Goal: Communication & Community: Answer question/provide support

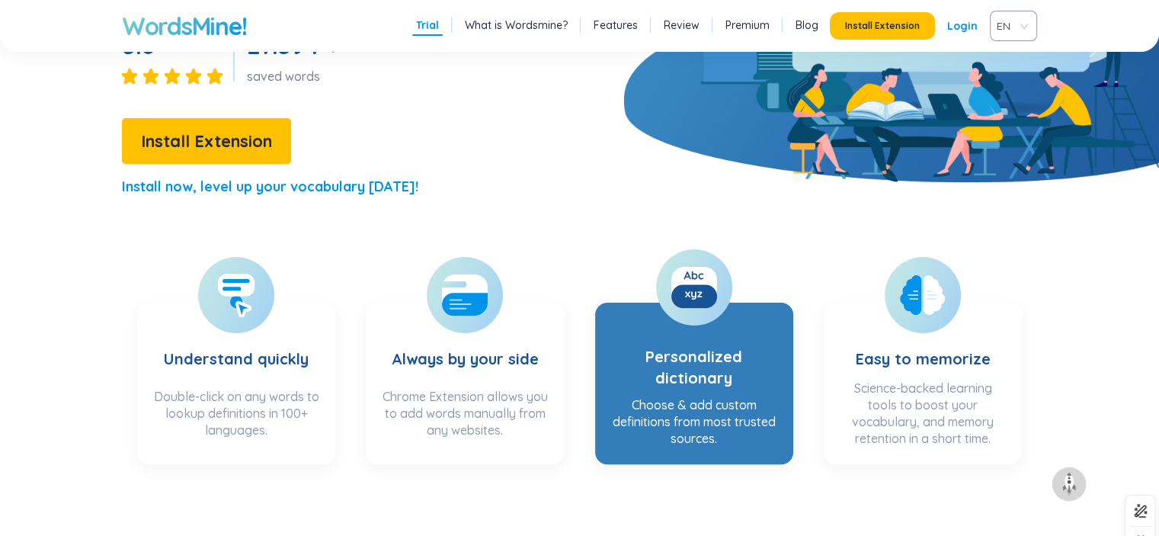
scroll to position [314, 0]
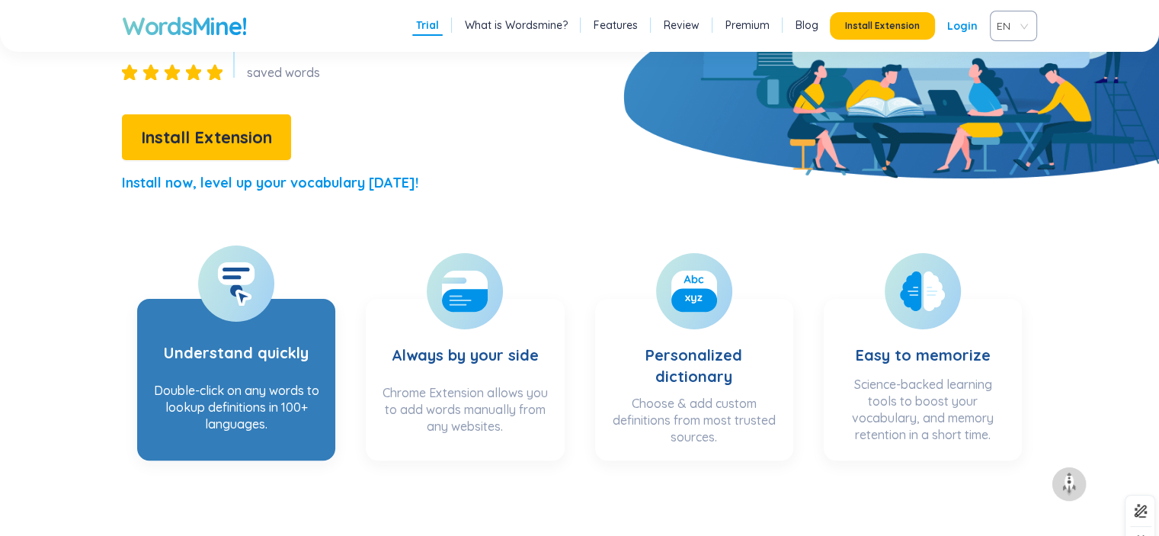
click at [252, 326] on h3 "Understand quickly" at bounding box center [236, 343] width 145 height 62
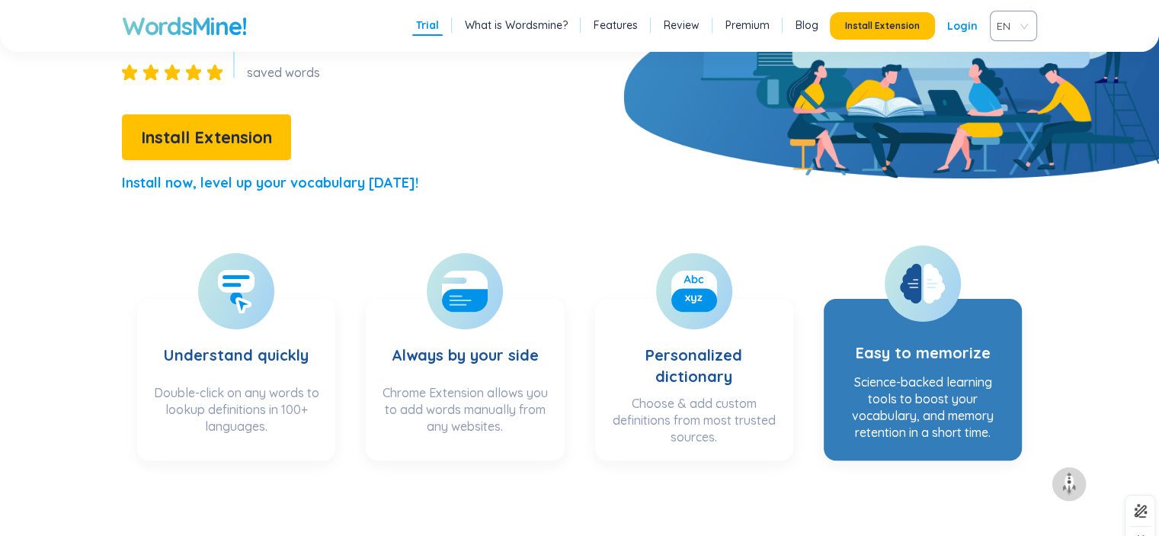
click at [1006, 344] on section "Easy to memorize Science-backed learning tools to boost your vocabulary, and me…" at bounding box center [923, 380] width 198 height 162
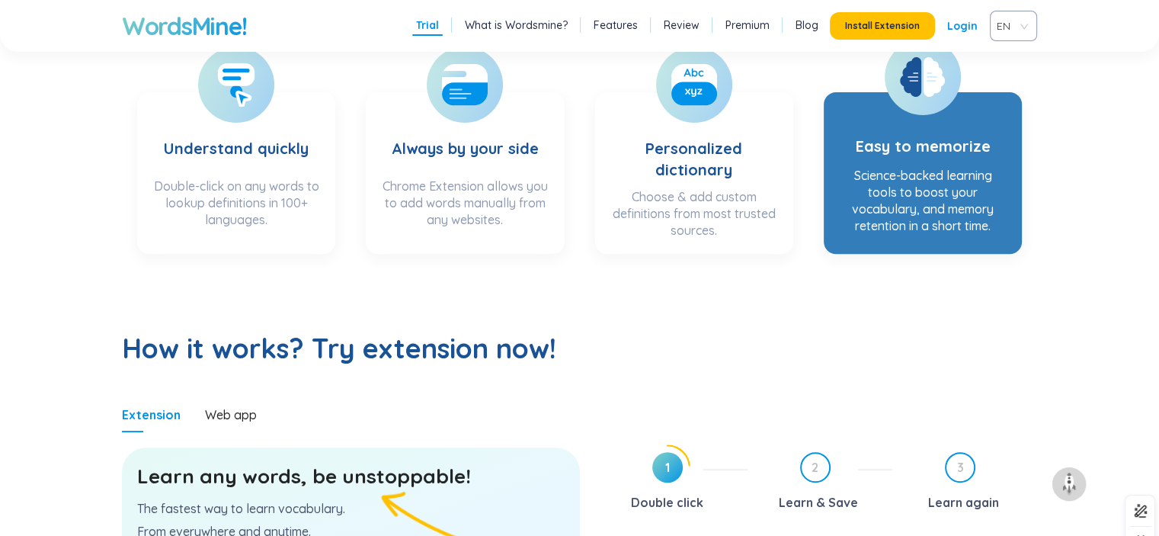
scroll to position [604, 0]
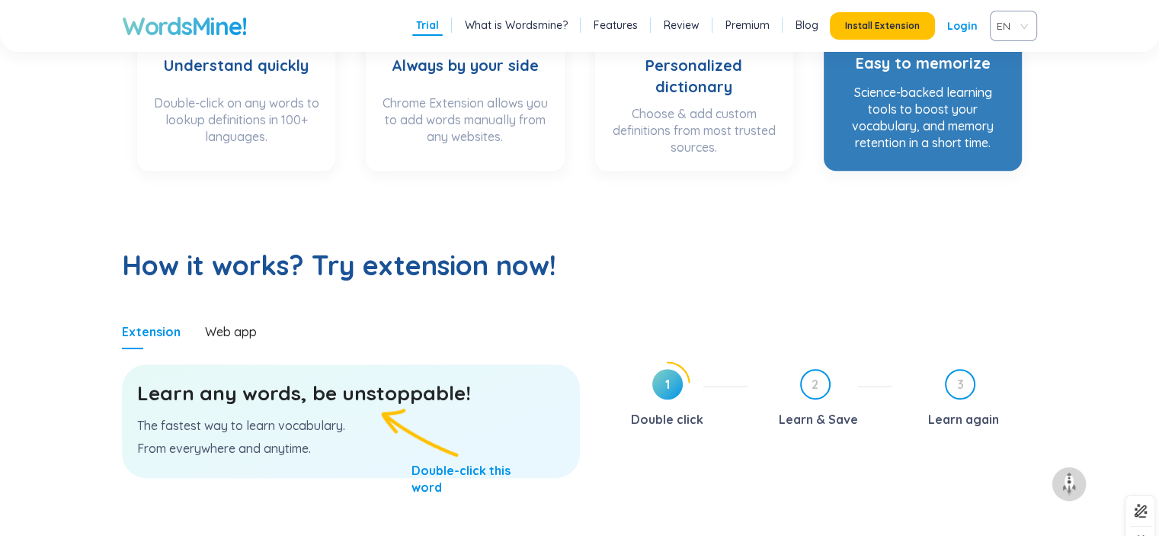
click at [916, 111] on div "Science-backed learning tools to boost your vocabulary, and memory retention in…" at bounding box center [923, 118] width 168 height 69
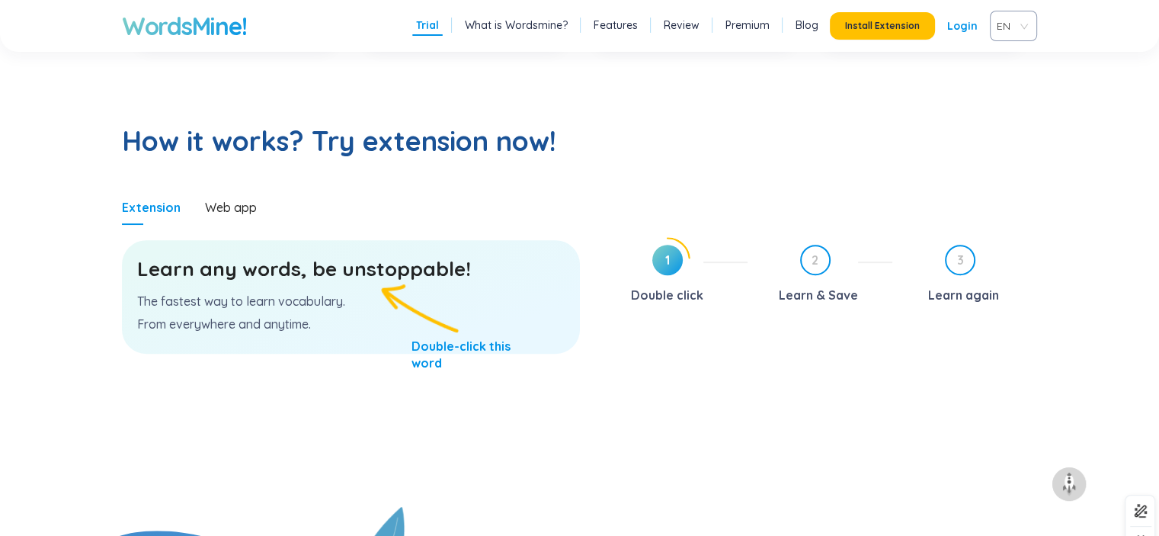
scroll to position [729, 0]
click at [309, 287] on div "Learn any words, be unstoppable! The fastest way to learn vocabulary. From ever…" at bounding box center [351, 296] width 458 height 114
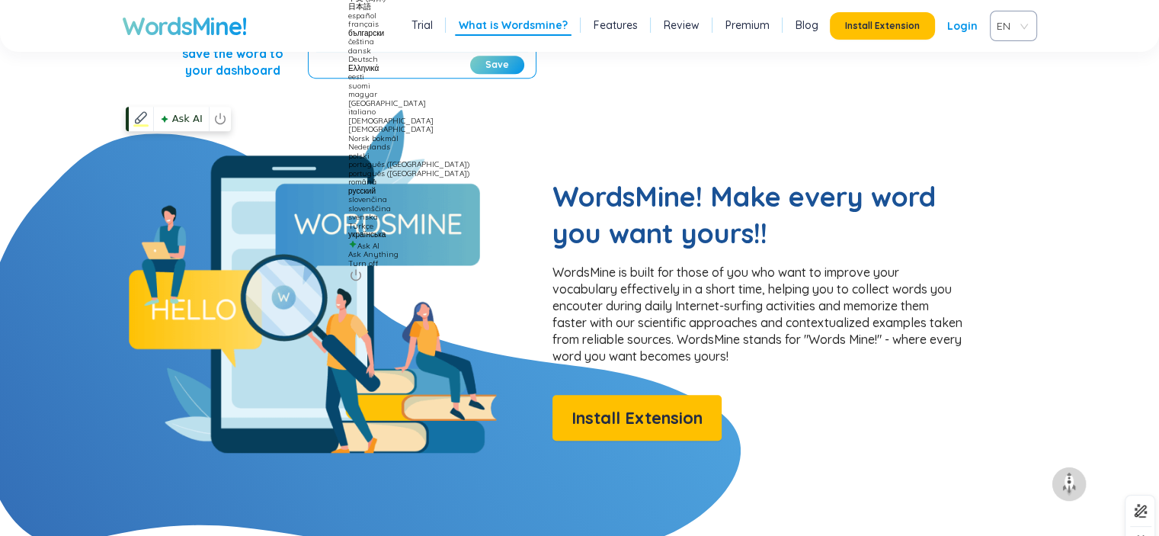
scroll to position [1125, 0]
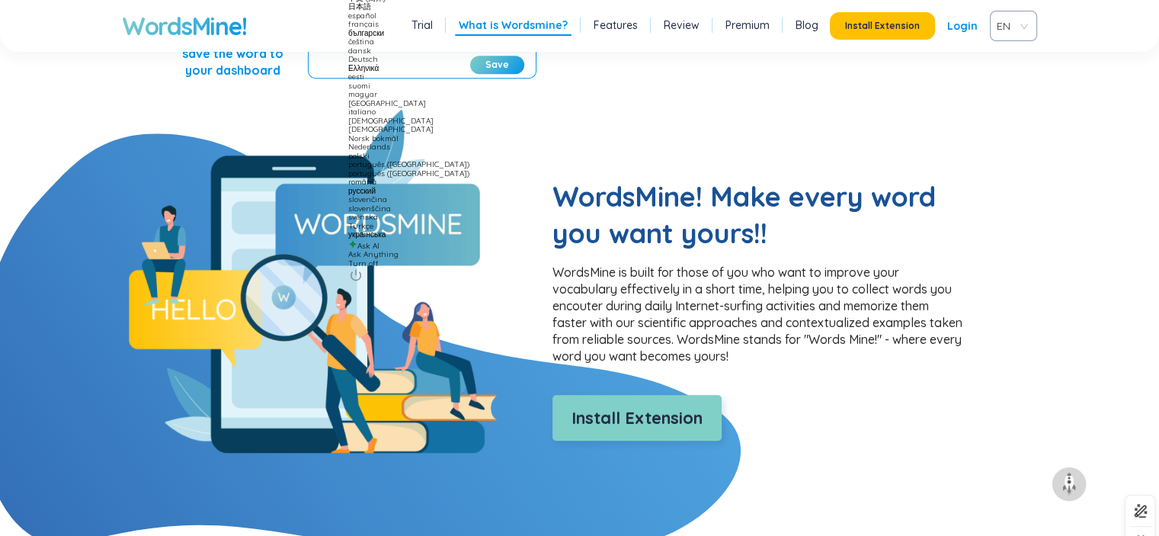
click at [668, 432] on button "Install Extension" at bounding box center [637, 418] width 169 height 46
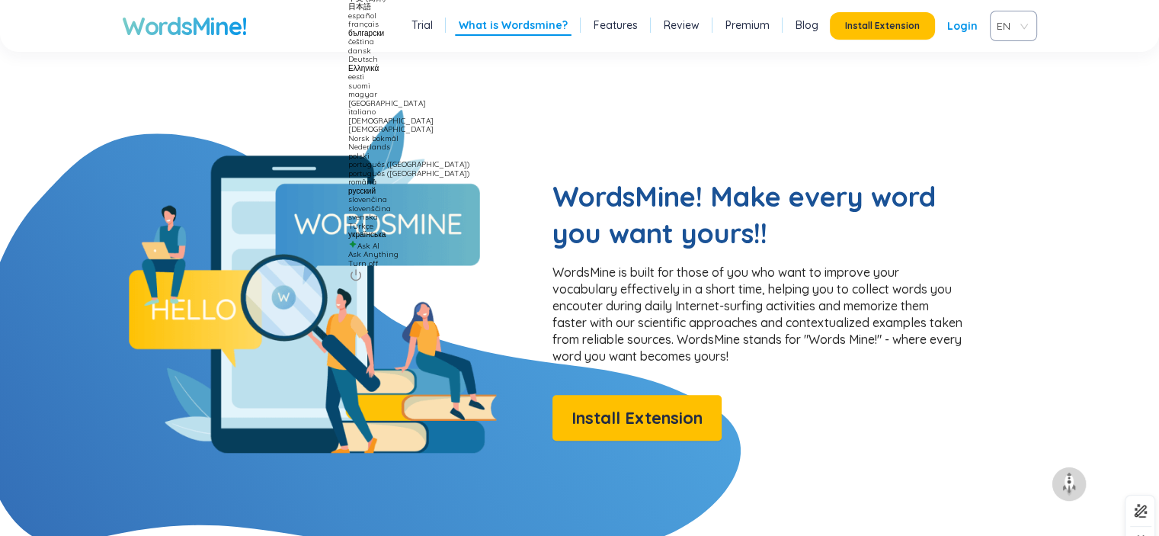
click at [437, 28] on li "Trial" at bounding box center [422, 26] width 29 height 20
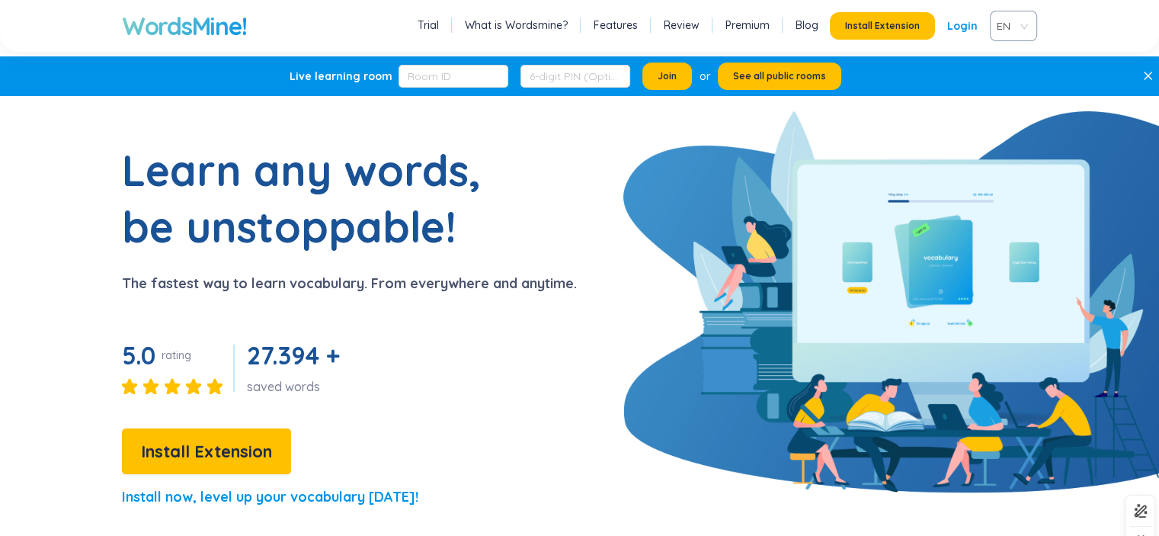
scroll to position [2, 0]
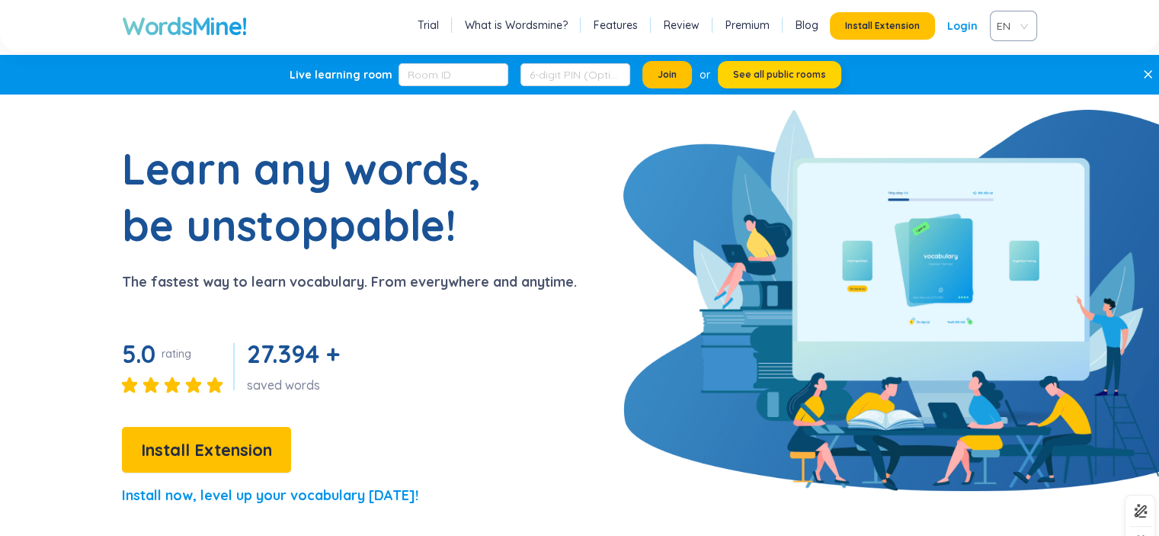
click at [764, 64] on button "See all public rooms" at bounding box center [779, 74] width 123 height 27
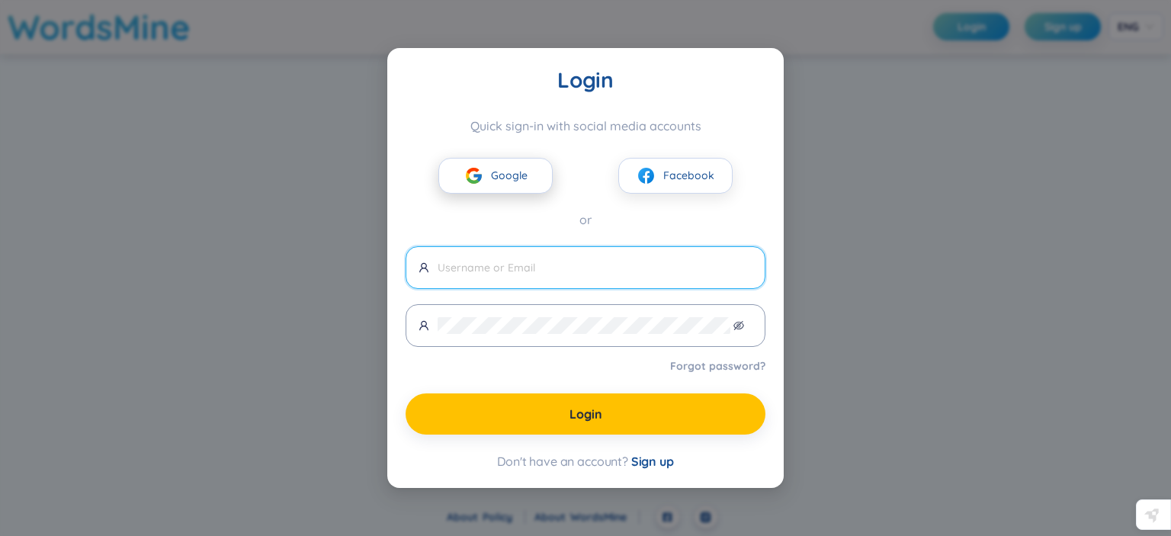
click at [518, 176] on span "Google" at bounding box center [509, 175] width 37 height 17
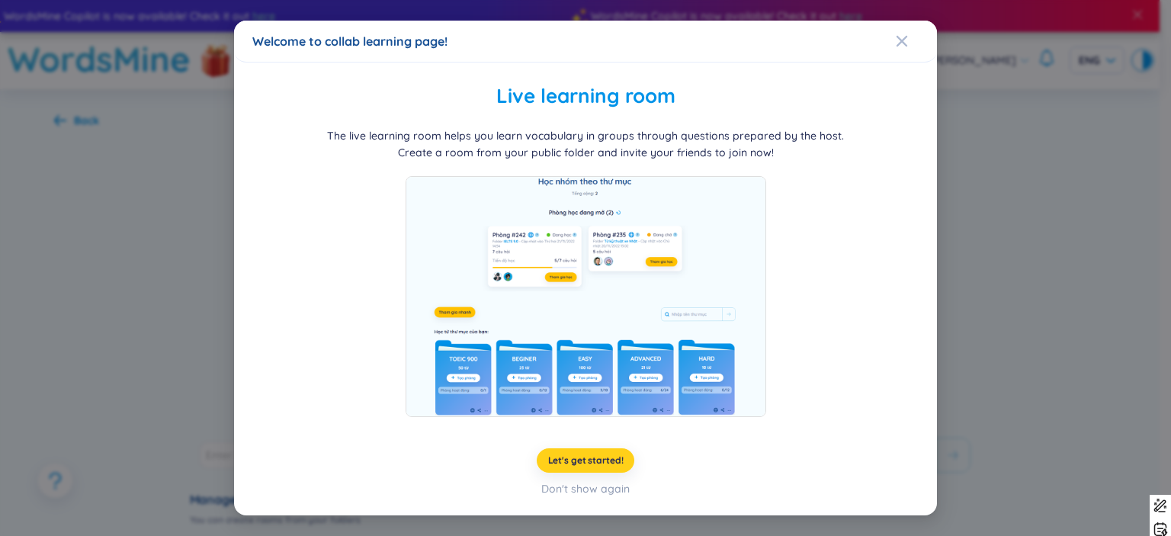
click at [603, 457] on span "Let's get started!" at bounding box center [585, 460] width 75 height 12
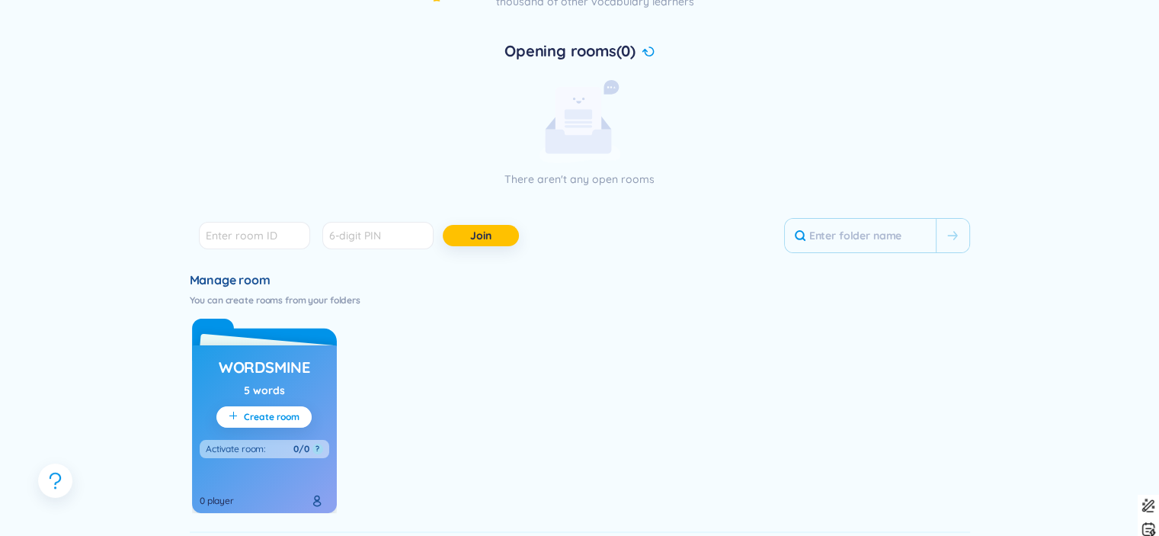
scroll to position [268, 0]
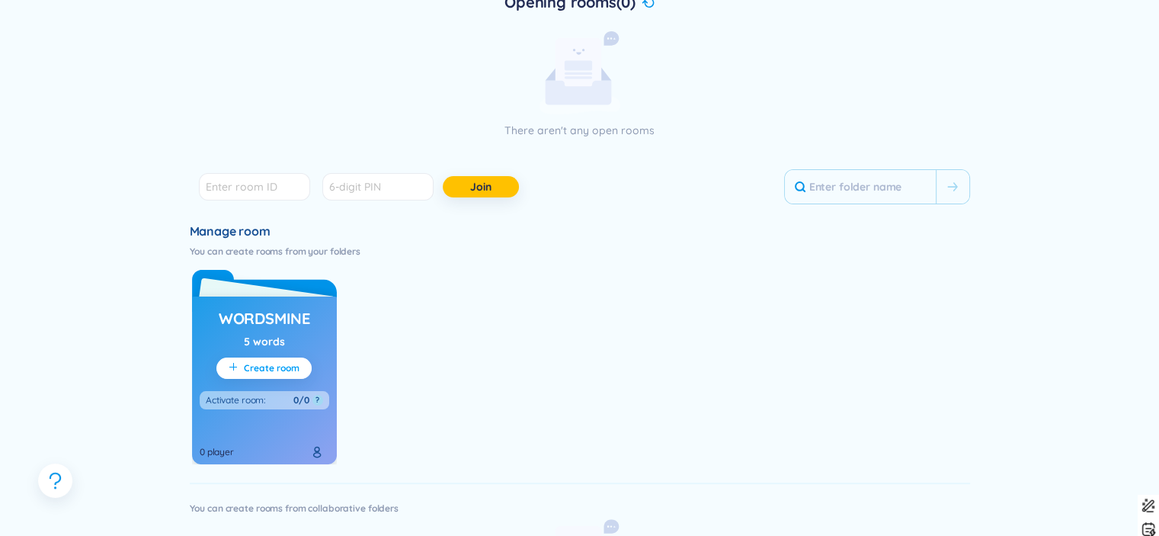
click at [258, 362] on span "Create room" at bounding box center [272, 368] width 56 height 12
click at [274, 373] on span "Create room" at bounding box center [272, 368] width 56 height 12
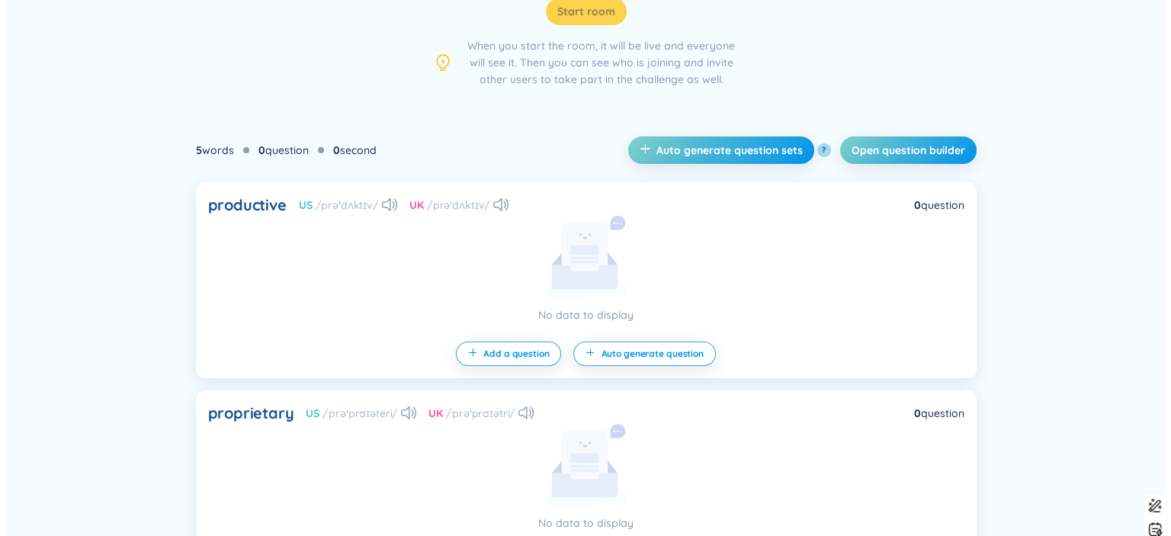
scroll to position [354, 0]
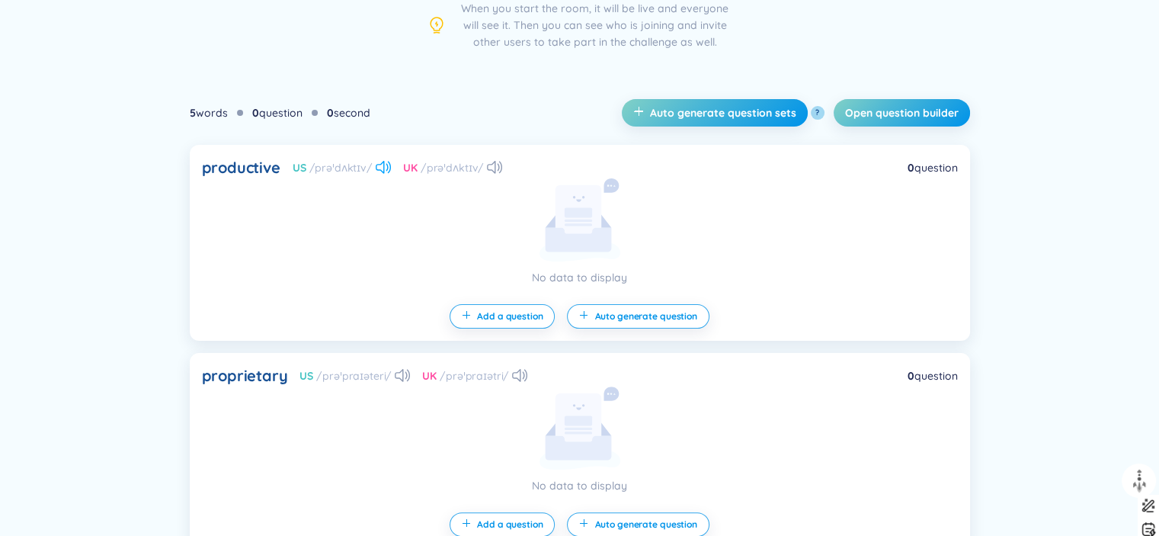
click at [380, 164] on icon at bounding box center [383, 167] width 15 height 13
click at [502, 310] on span "Add a question" at bounding box center [510, 316] width 66 height 12
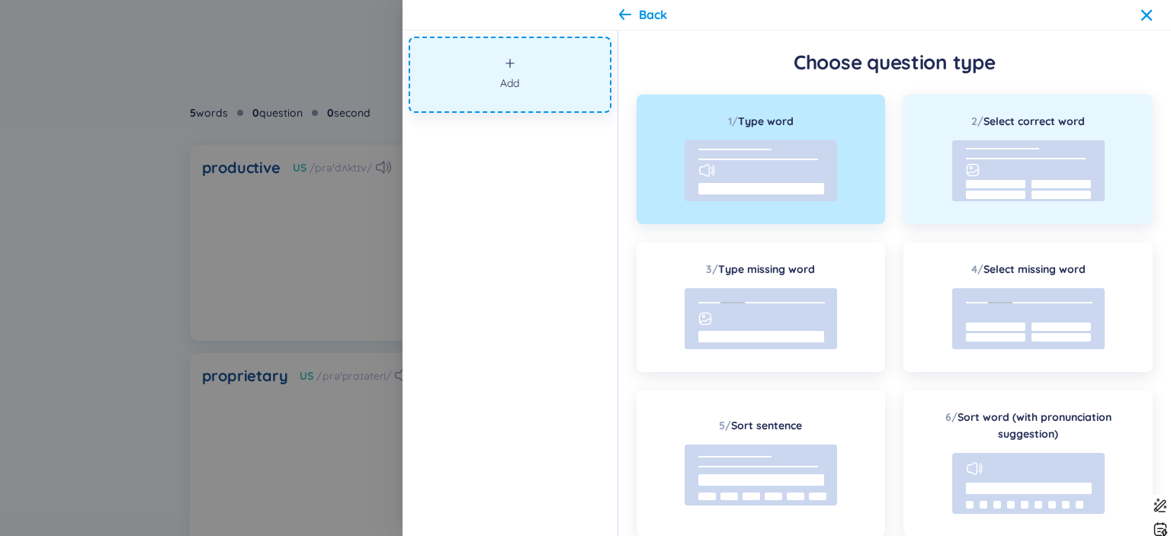
click at [1003, 162] on rect at bounding box center [1028, 170] width 152 height 61
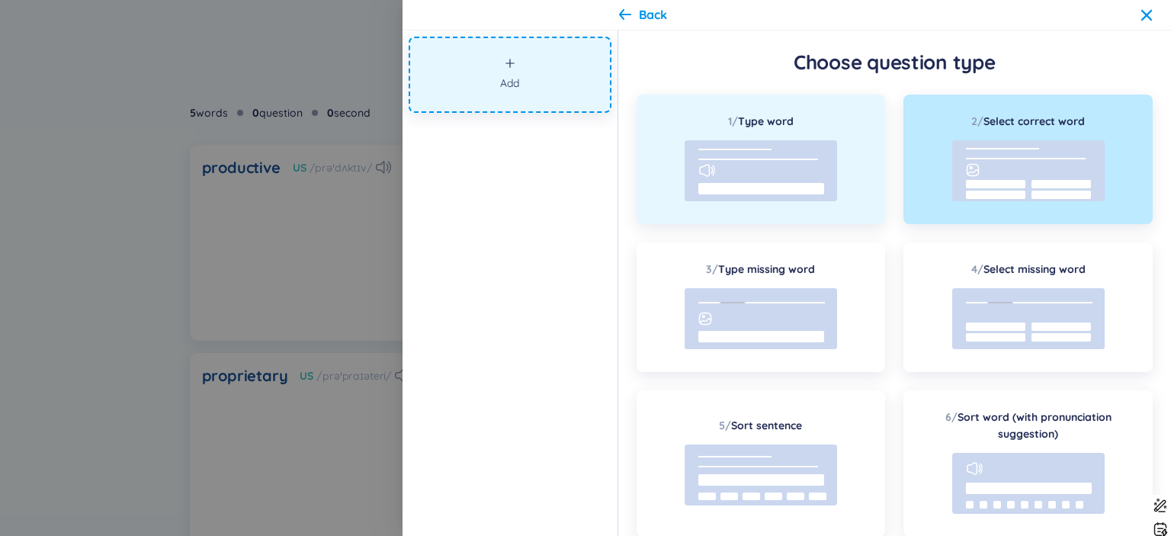
click at [831, 175] on rect at bounding box center [760, 170] width 152 height 61
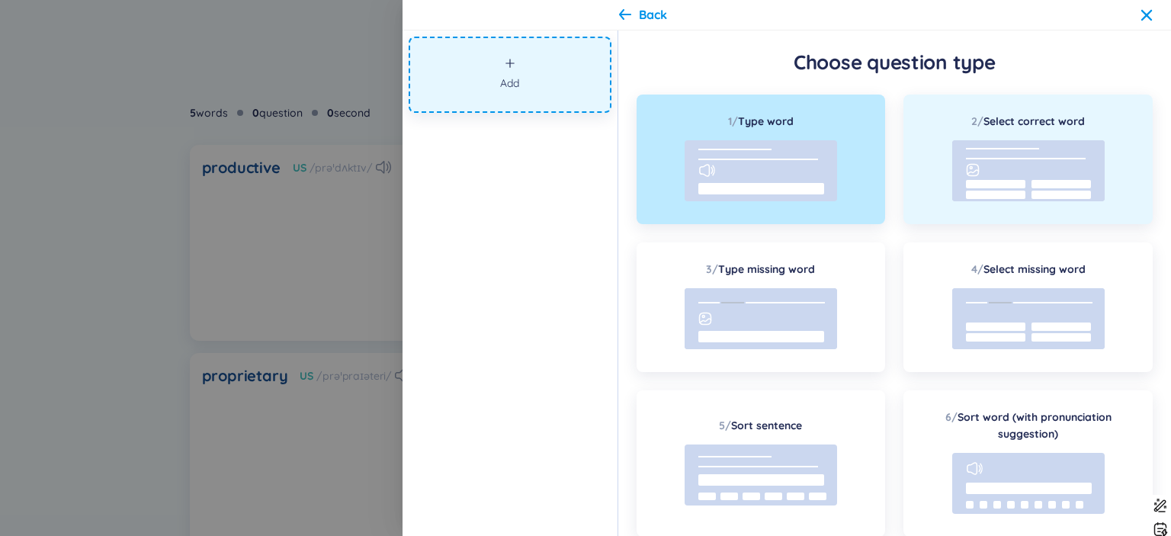
click at [976, 176] on rect at bounding box center [1028, 170] width 152 height 61
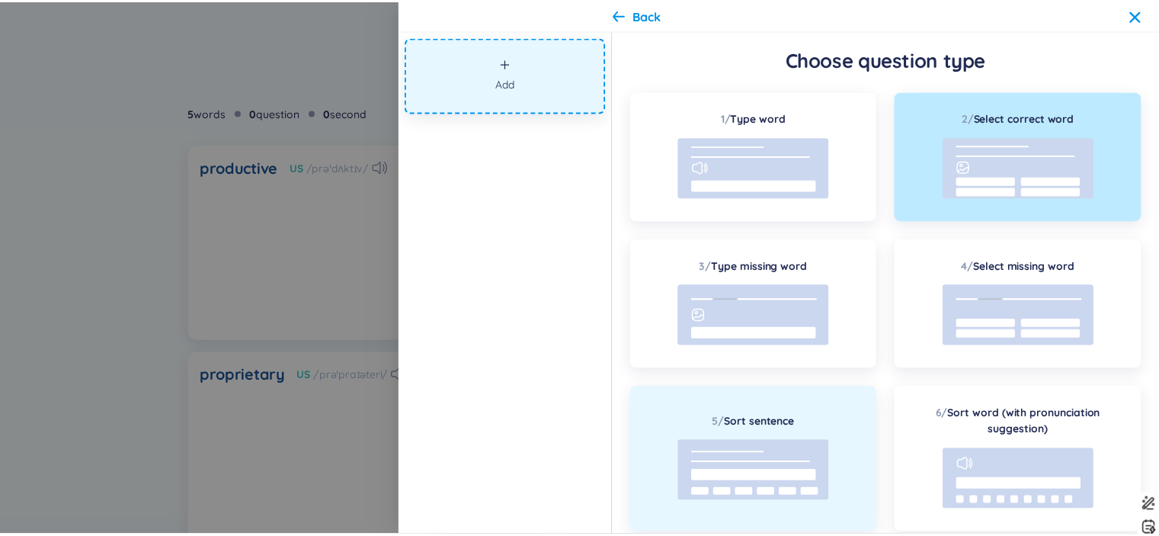
scroll to position [0, 0]
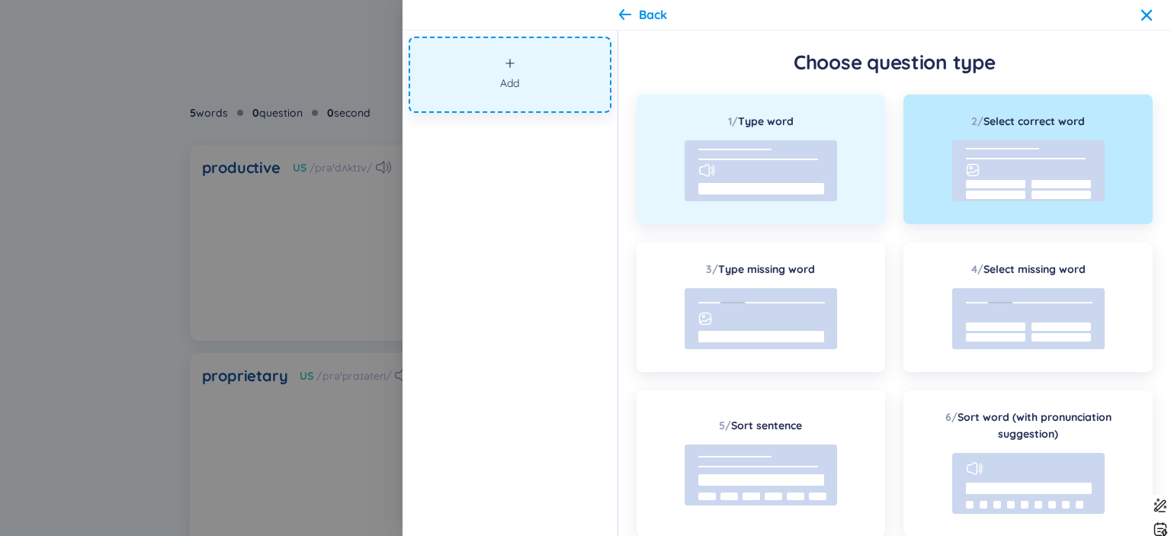
click at [790, 151] on rect at bounding box center [760, 170] width 152 height 61
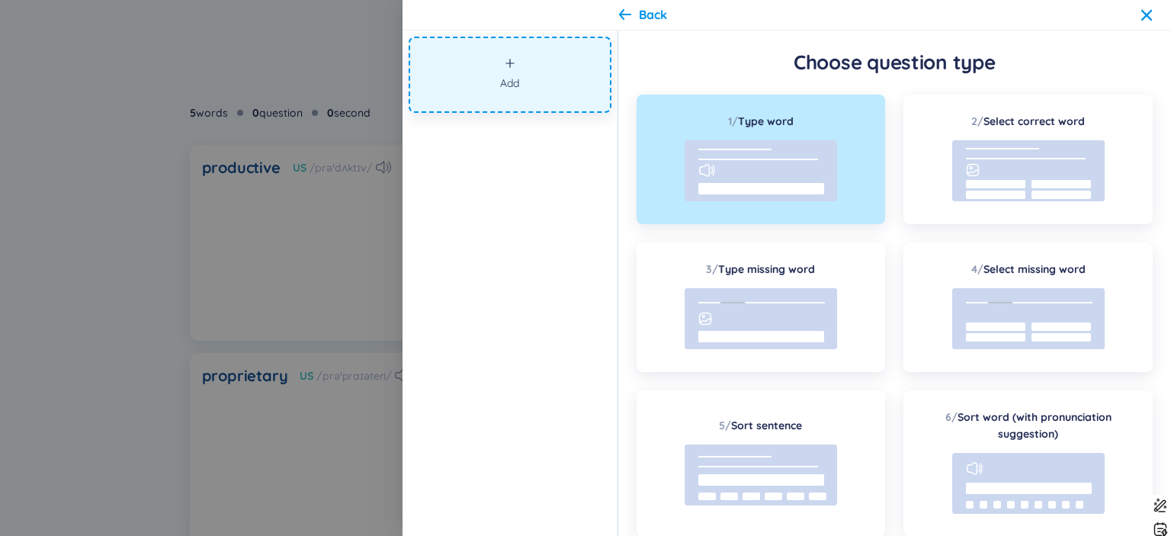
click at [640, 8] on div "Back" at bounding box center [653, 14] width 28 height 17
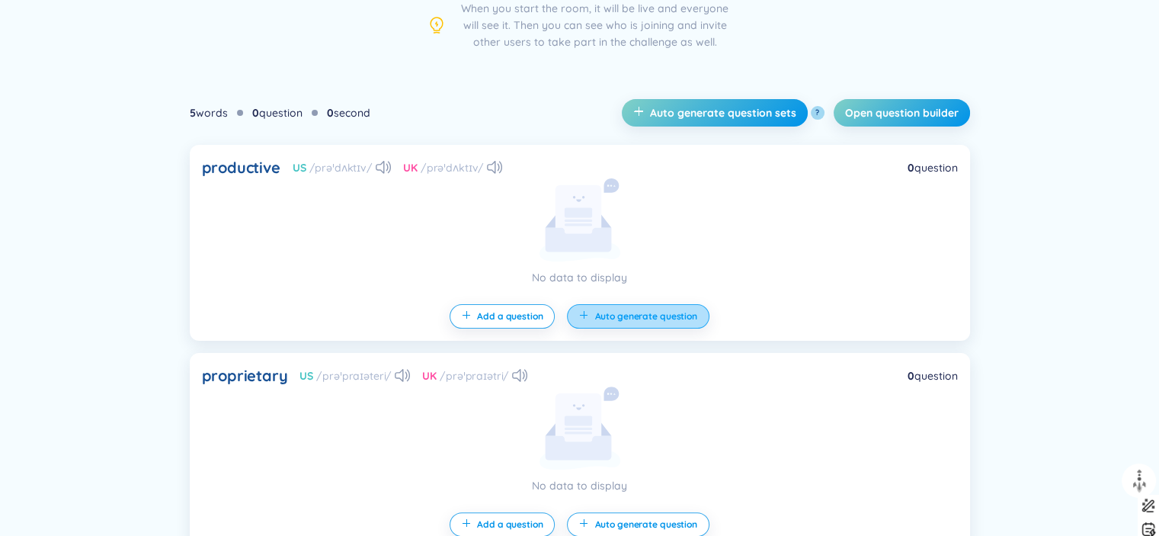
click at [634, 306] on button "Auto generate question" at bounding box center [638, 316] width 142 height 24
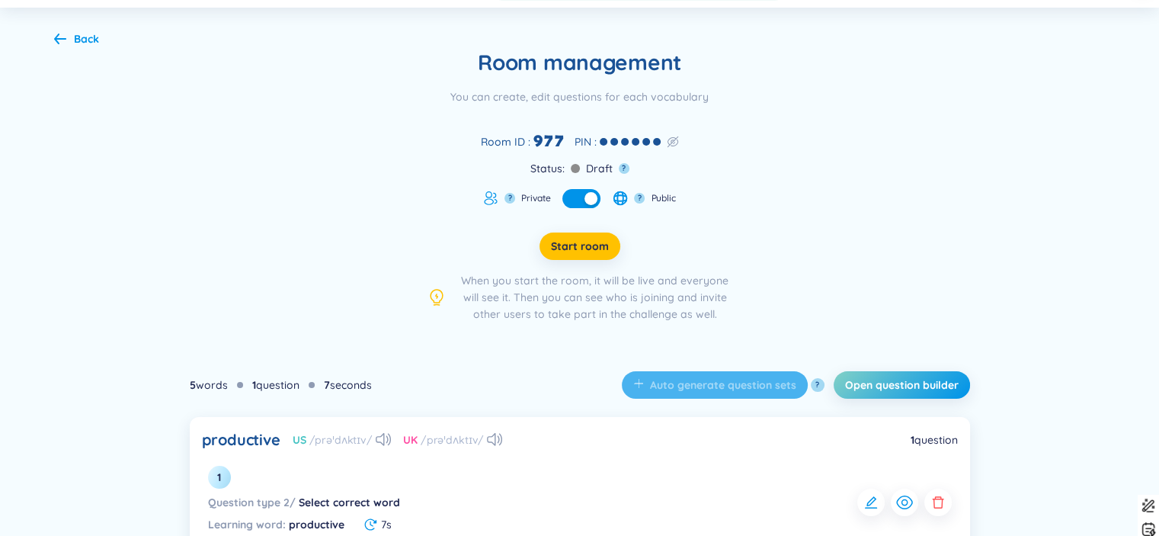
scroll to position [56, 0]
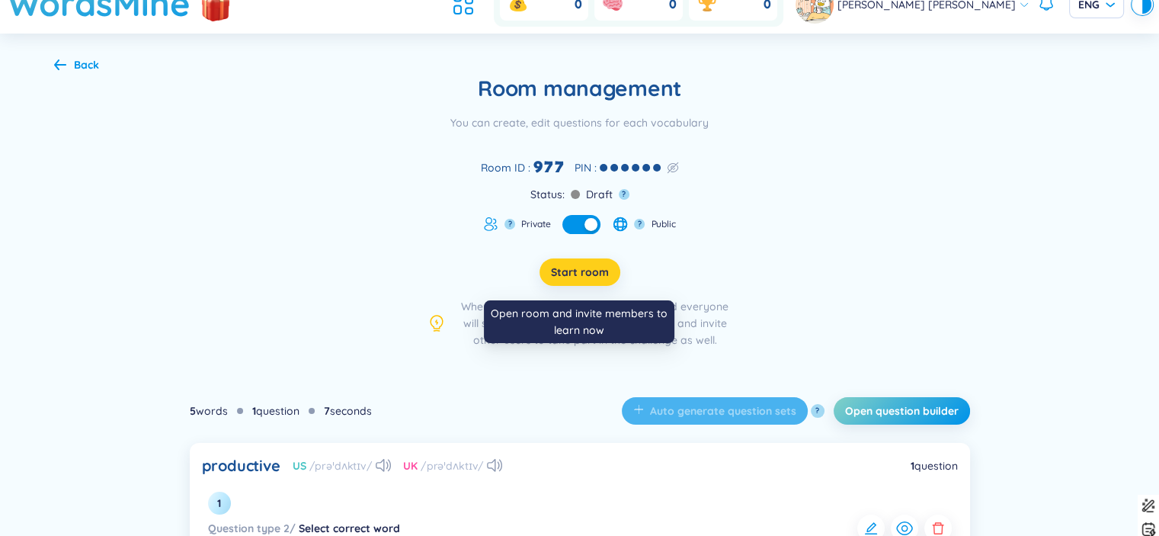
click at [577, 264] on span "Start room" at bounding box center [580, 271] width 58 height 15
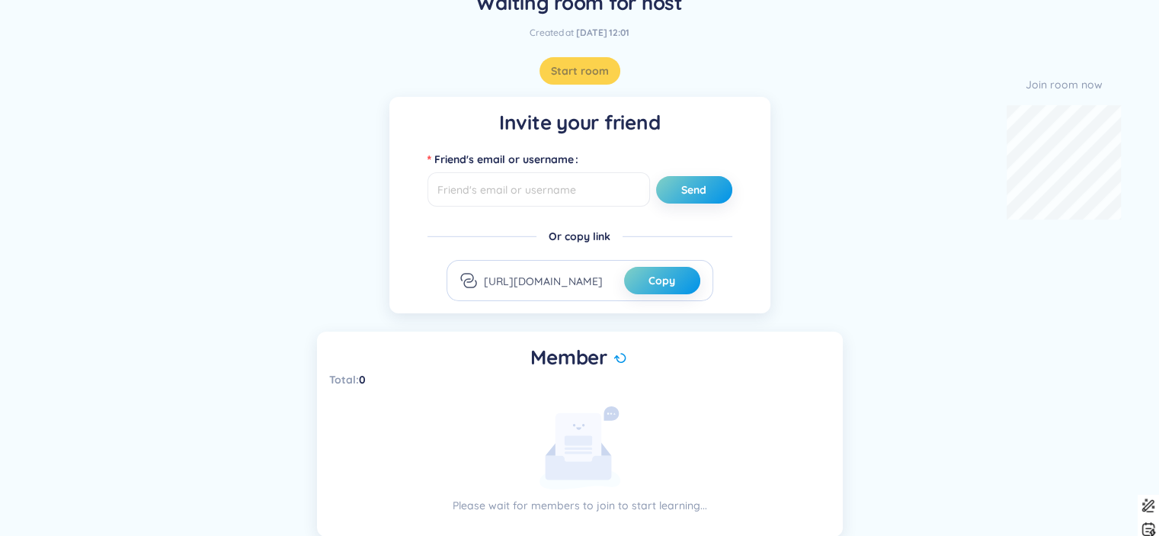
scroll to position [95, 0]
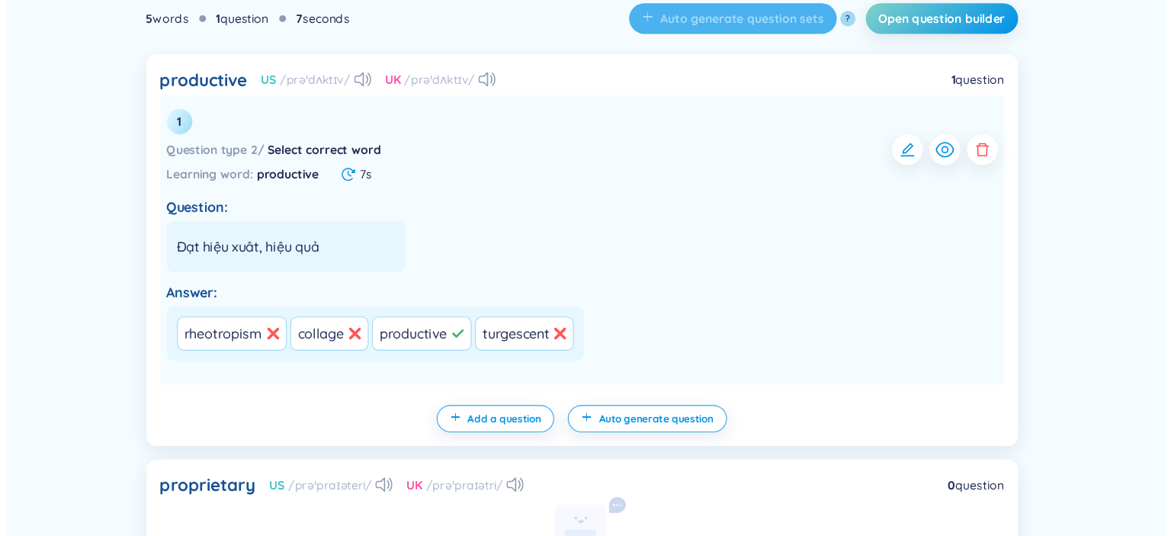
scroll to position [431, 0]
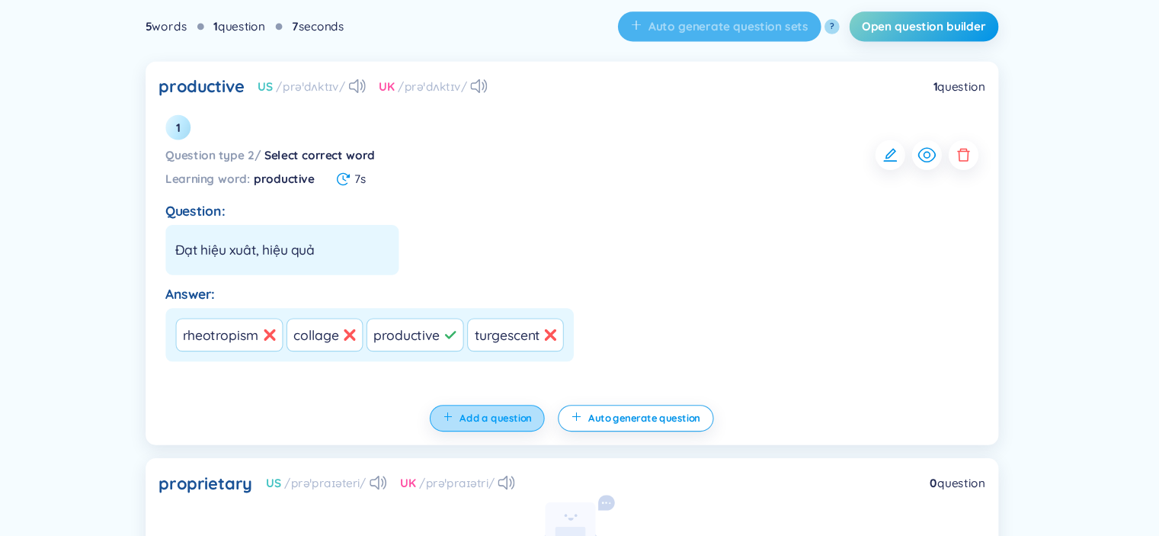
click at [524, 388] on span "Add a question" at bounding box center [510, 393] width 66 height 12
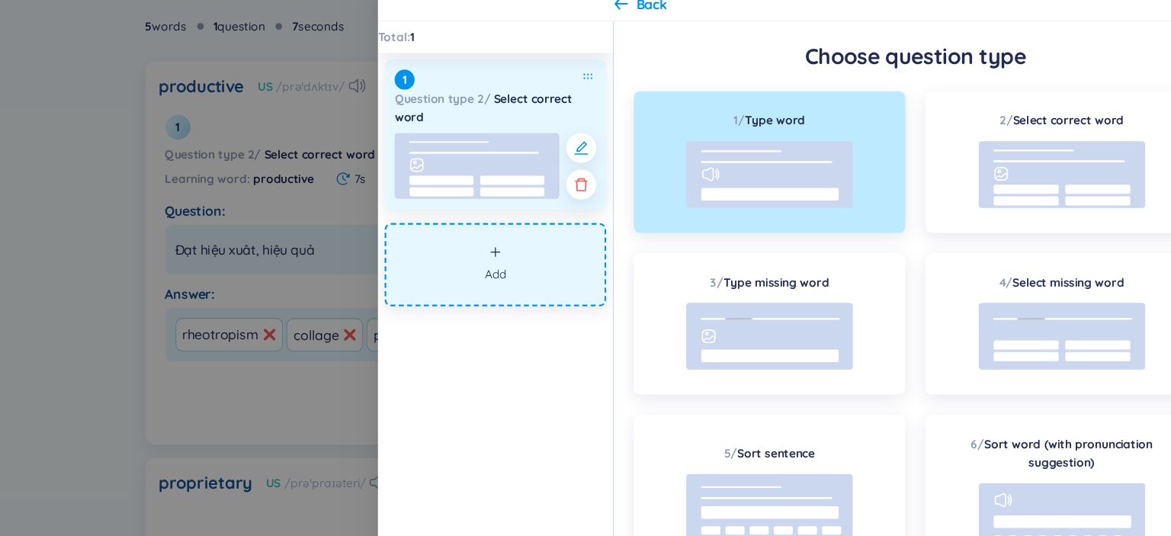
click at [513, 184] on rect at bounding box center [525, 186] width 59 height 8
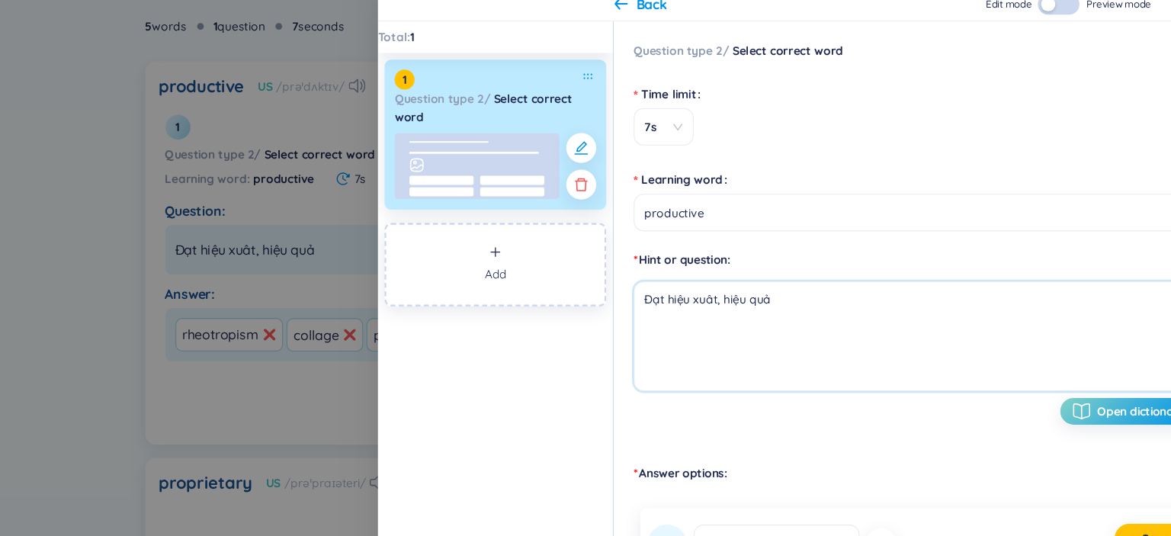
click at [768, 296] on textarea "Đạt hiệu xuât, hiệu quả" at bounding box center [894, 318] width 516 height 101
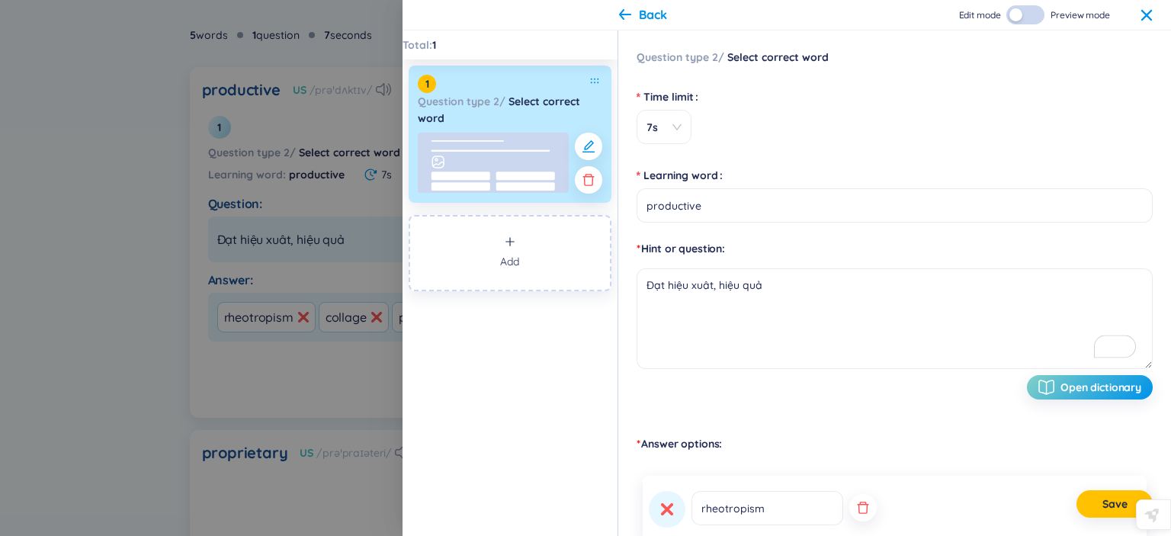
click at [1146, 11] on icon at bounding box center [1146, 15] width 12 height 12
